Goal: Use online tool/utility

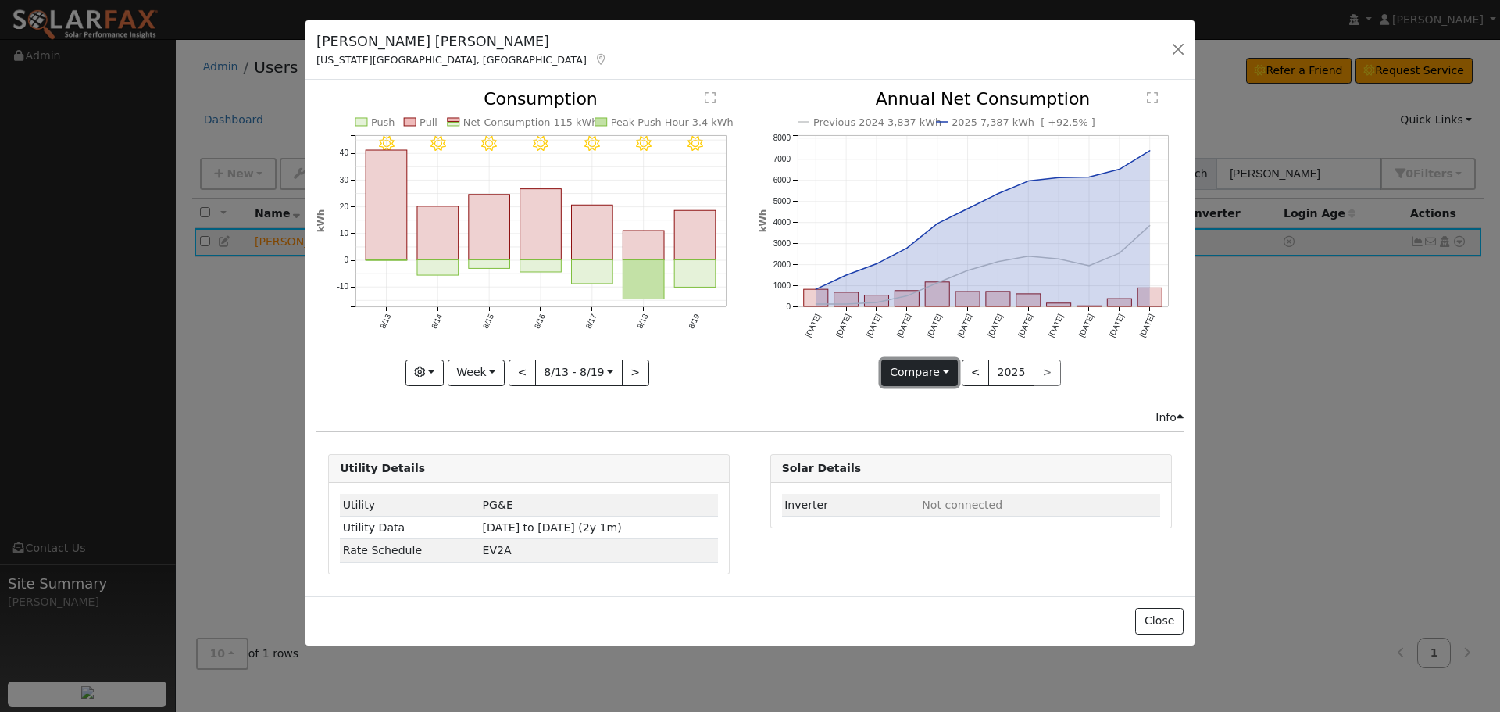
click at [939, 371] on button "Compare" at bounding box center [919, 372] width 77 height 27
click at [501, 372] on button "Week" at bounding box center [476, 372] width 57 height 27
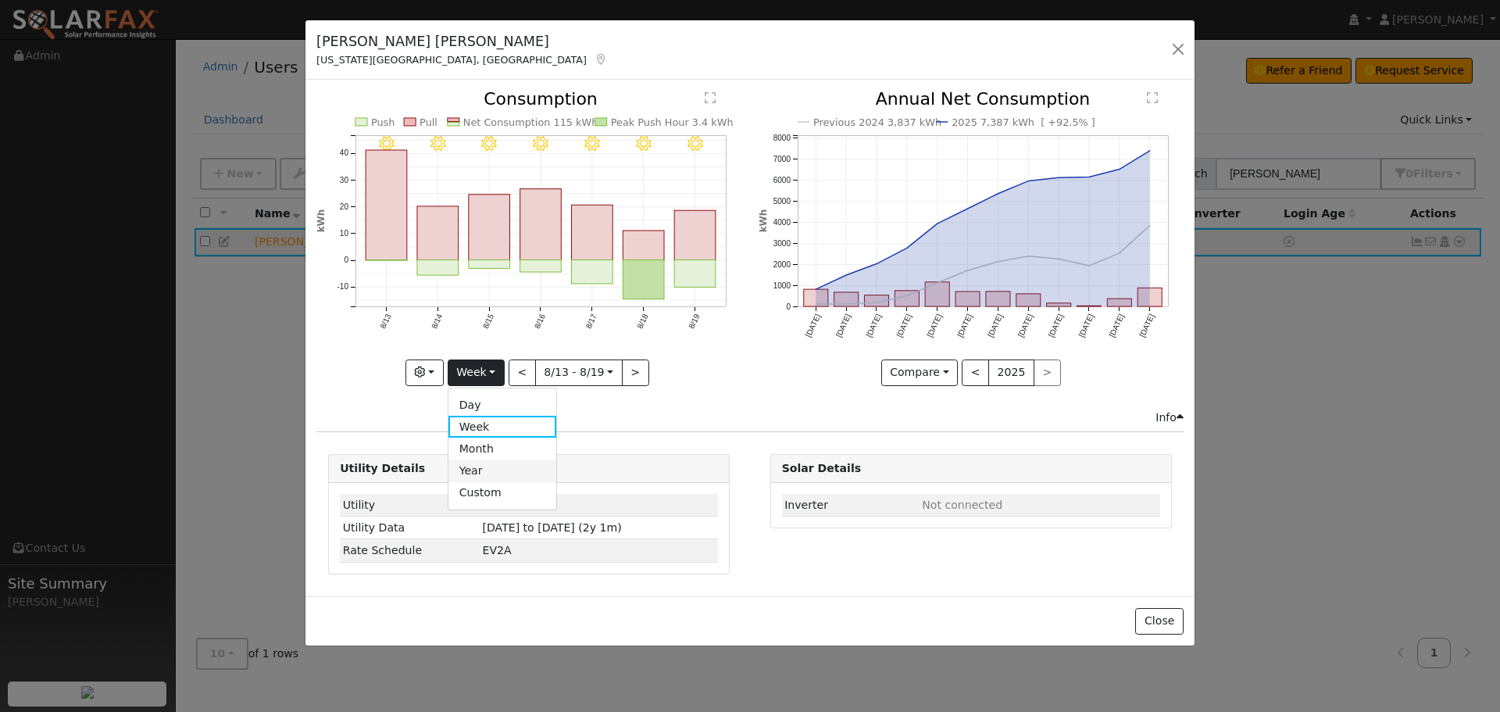
click at [489, 473] on link "Year" at bounding box center [503, 470] width 109 height 22
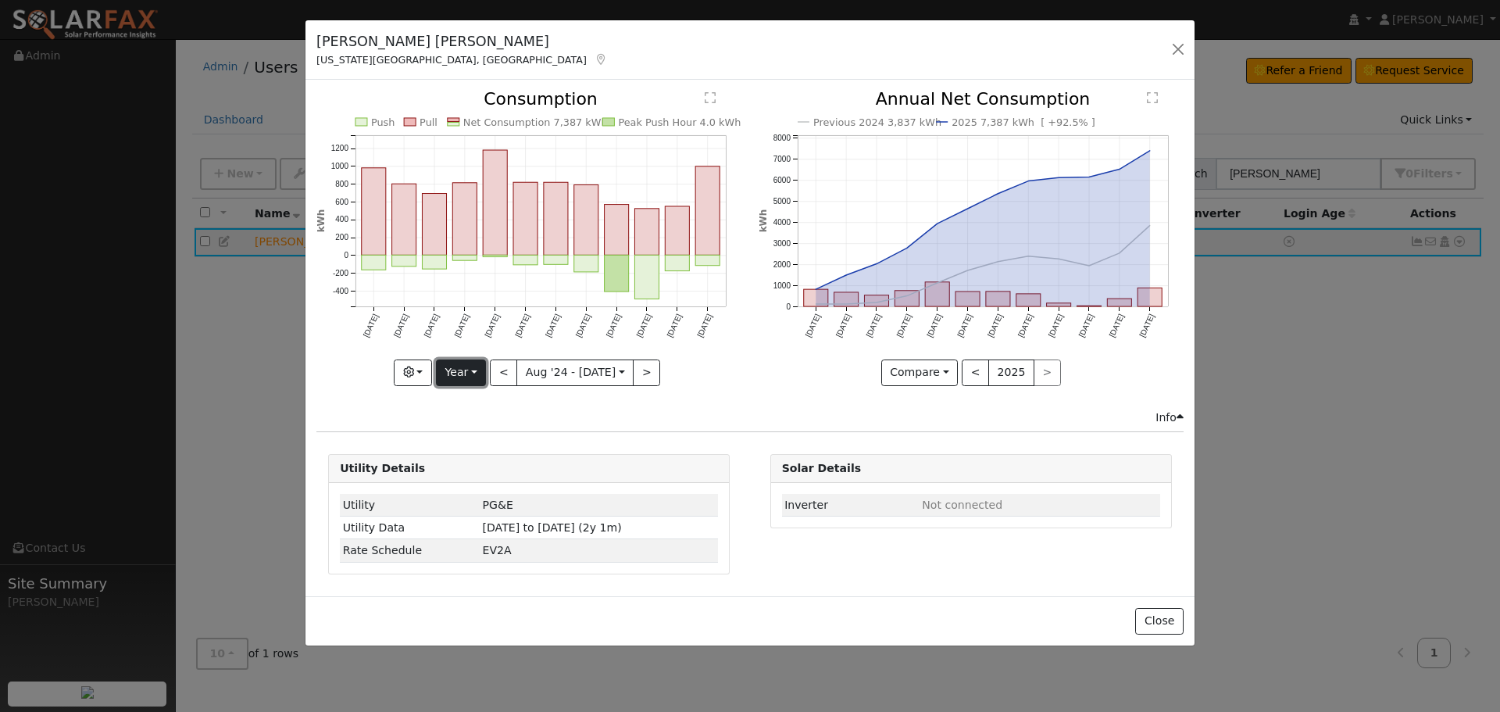
click at [470, 369] on button "Year" at bounding box center [461, 372] width 50 height 27
click at [414, 369] on icon "button" at bounding box center [408, 371] width 11 height 11
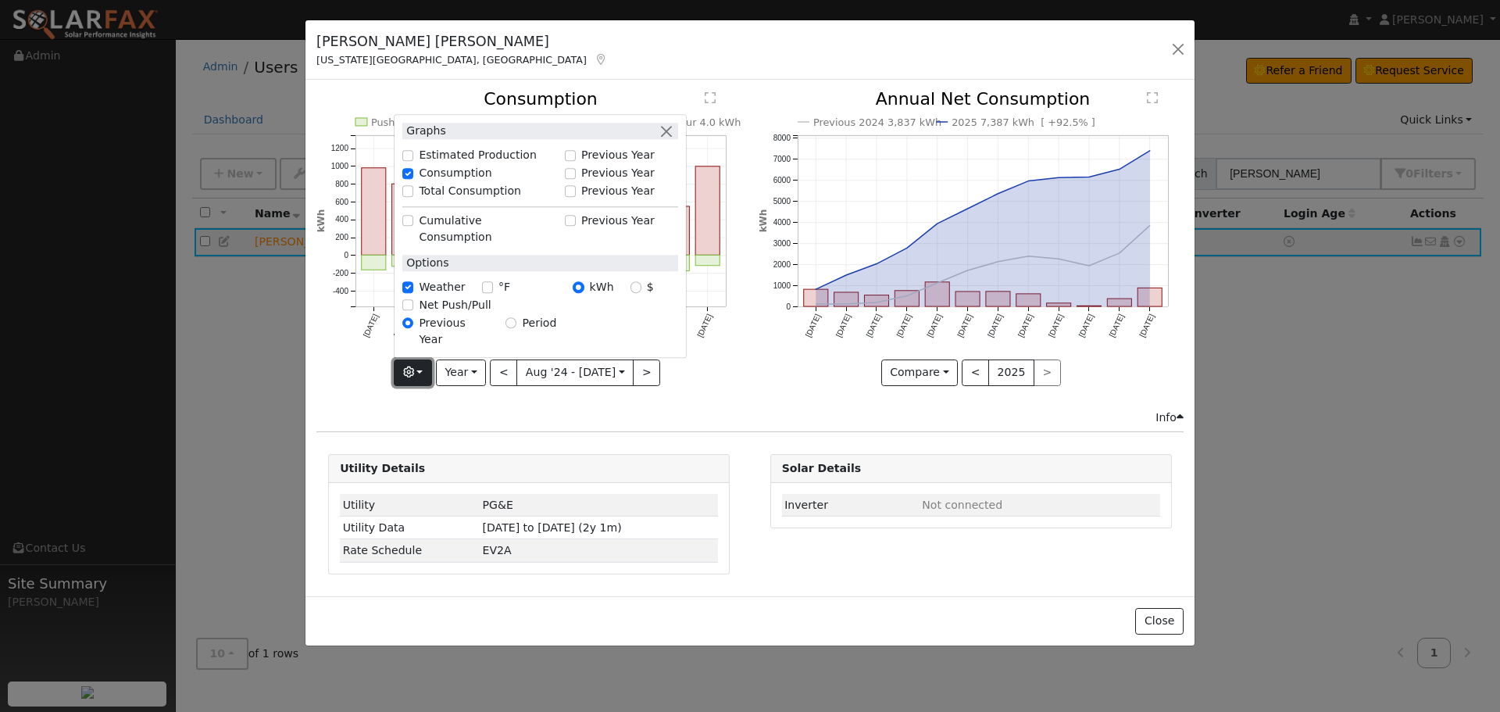
click at [414, 369] on icon "button" at bounding box center [408, 371] width 11 height 11
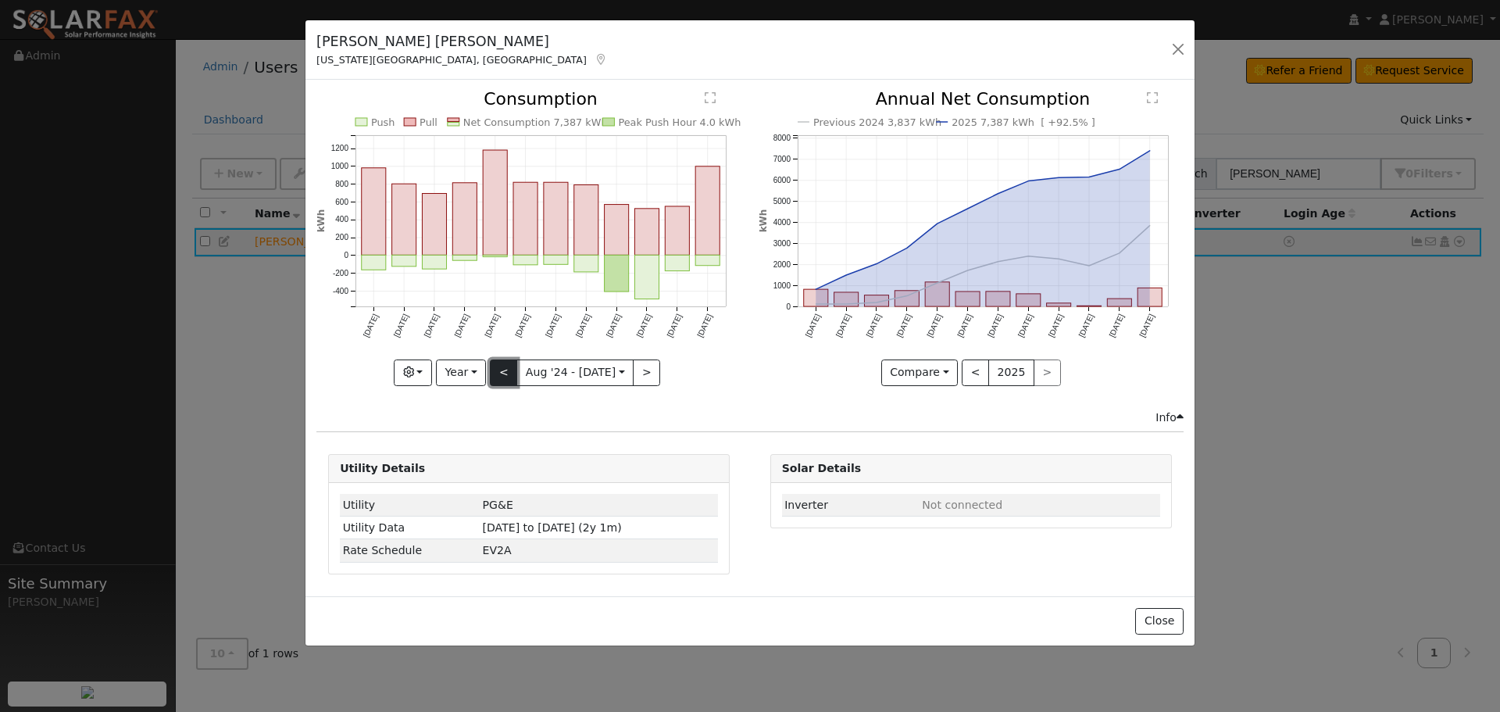
click at [515, 368] on button "<" at bounding box center [503, 372] width 27 height 27
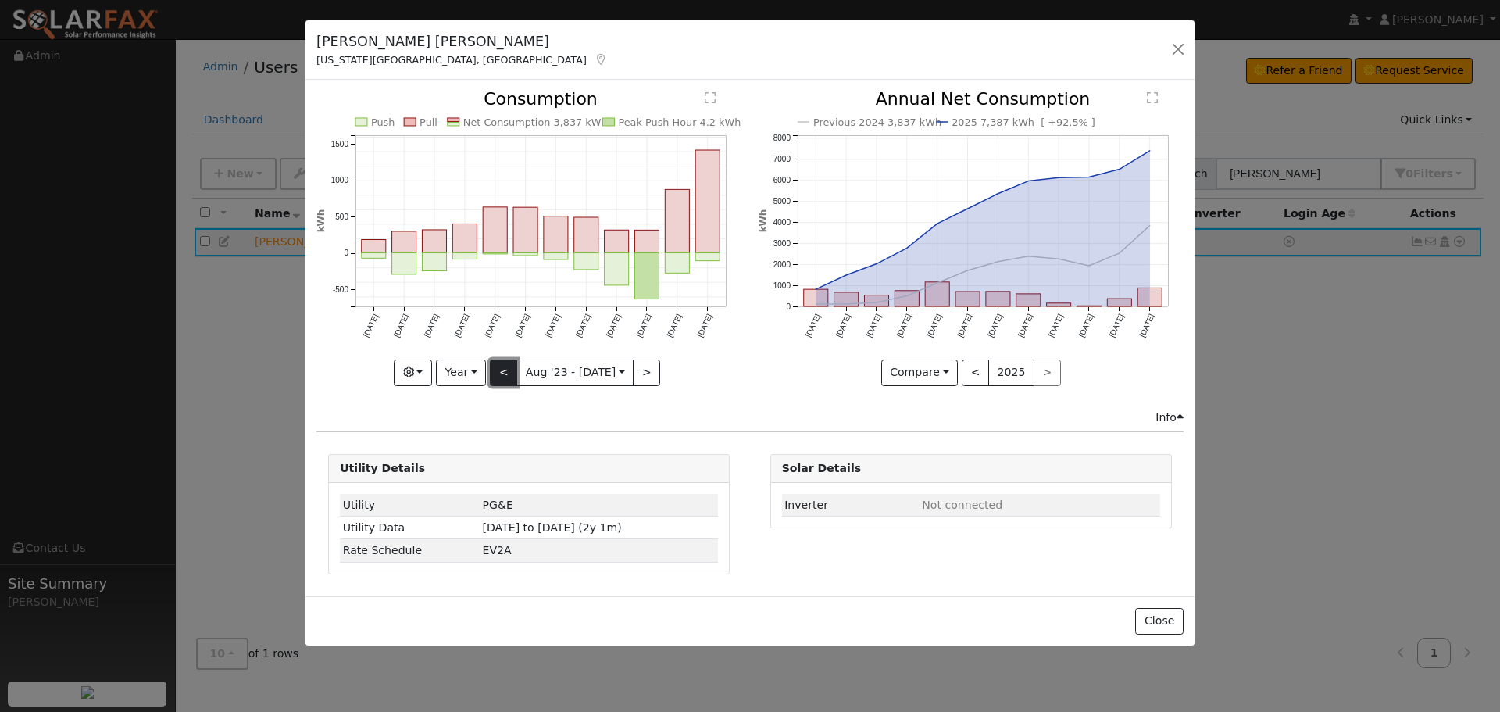
click at [515, 368] on button "<" at bounding box center [503, 372] width 27 height 27
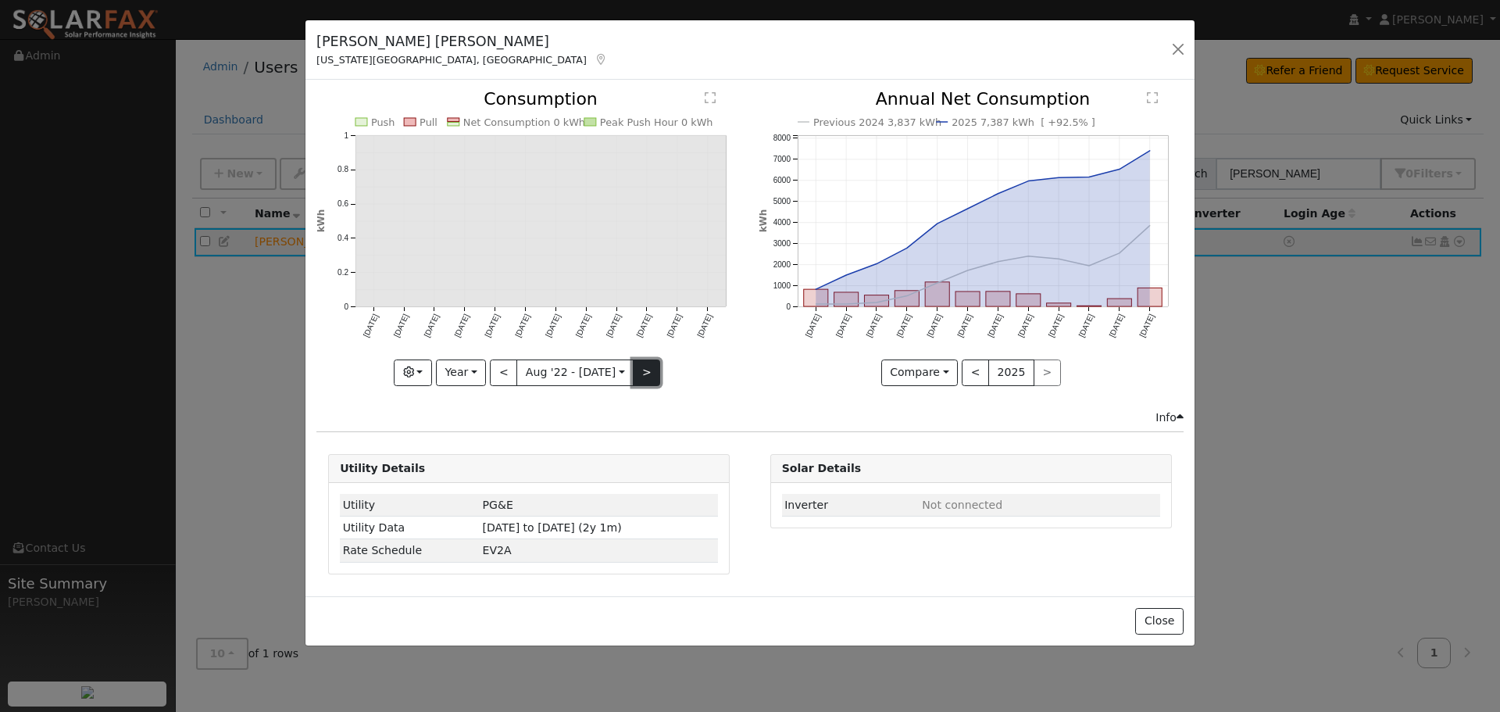
click at [634, 372] on button ">" at bounding box center [646, 372] width 27 height 27
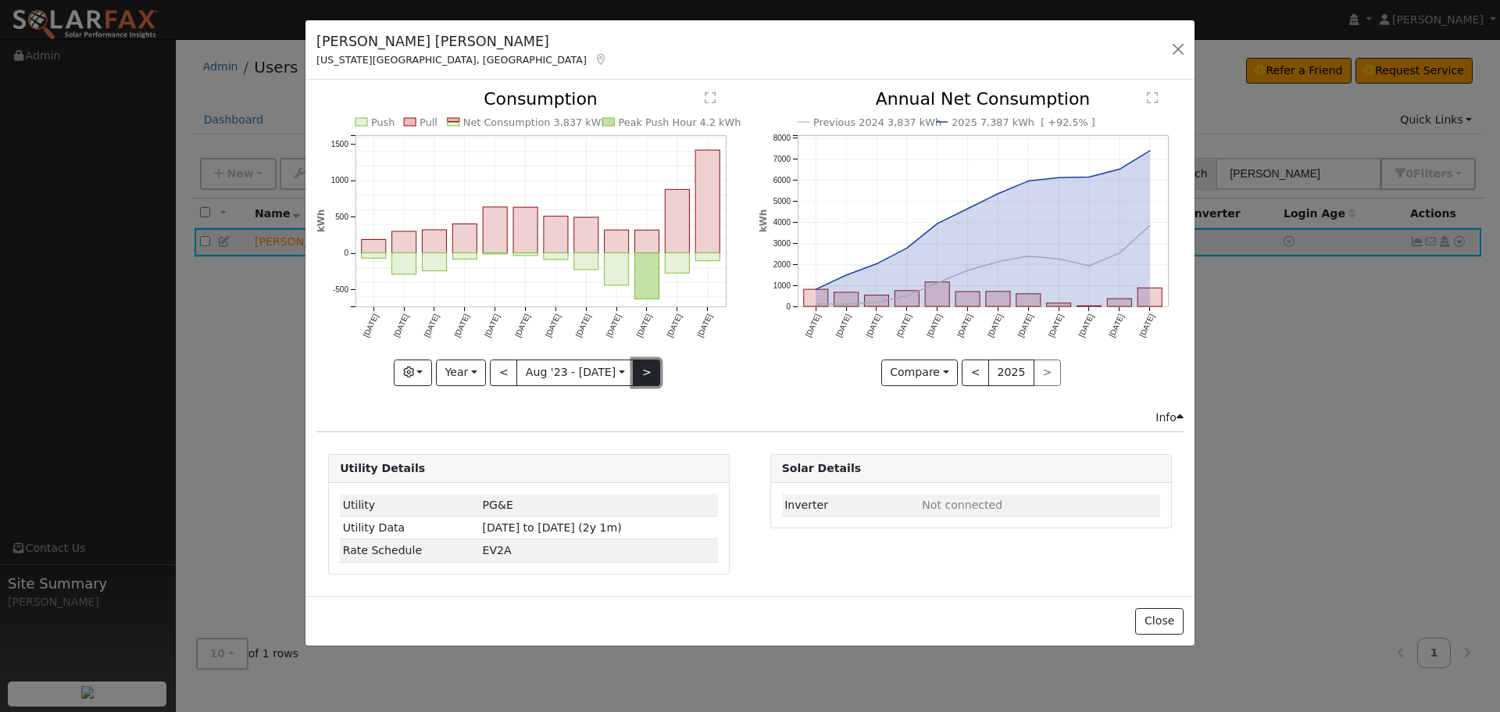
click at [634, 372] on button ">" at bounding box center [646, 372] width 27 height 27
type input "[DATE]"
